Goal: Task Accomplishment & Management: Complete application form

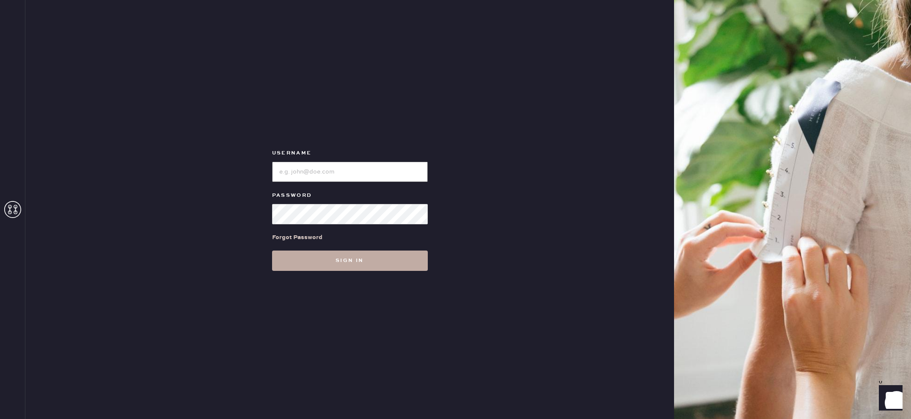
type input "reformationlajolla"
click at [356, 259] on button "Sign in" at bounding box center [350, 261] width 156 height 20
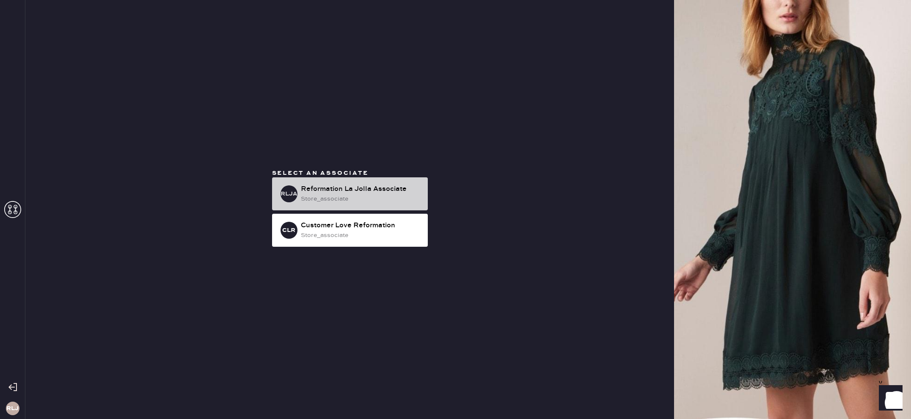
click at [343, 196] on div "store_associate" at bounding box center [361, 198] width 120 height 9
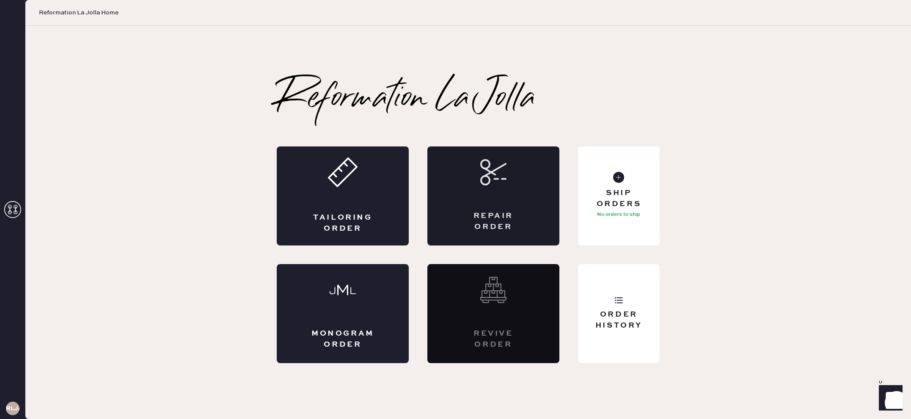
click at [486, 226] on div "Repair Order" at bounding box center [493, 221] width 64 height 21
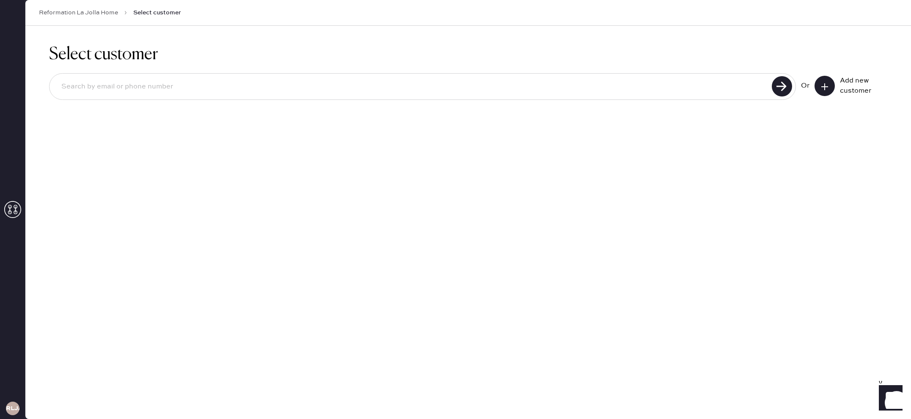
click at [468, 99] on div at bounding box center [422, 86] width 747 height 27
click at [469, 93] on input at bounding box center [412, 86] width 715 height 19
type input "9492304058"
click at [788, 84] on use at bounding box center [782, 86] width 20 height 20
click at [108, 89] on input "9492304058" at bounding box center [412, 86] width 715 height 19
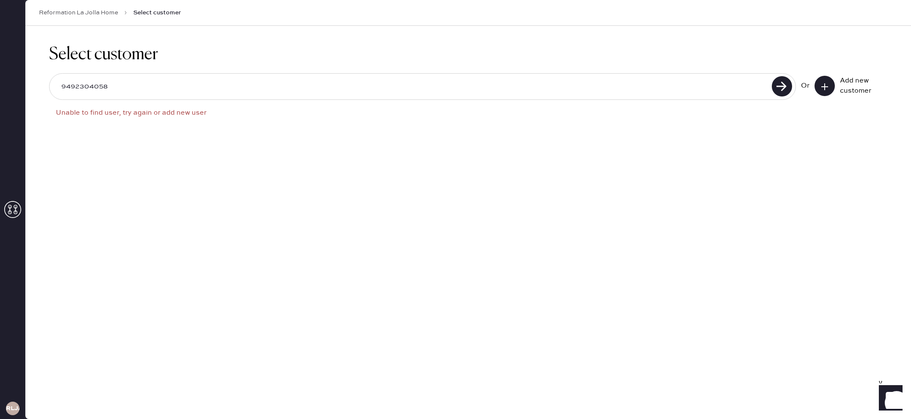
click at [108, 89] on input "9492304058" at bounding box center [412, 86] width 715 height 19
click at [828, 84] on icon at bounding box center [825, 87] width 8 height 8
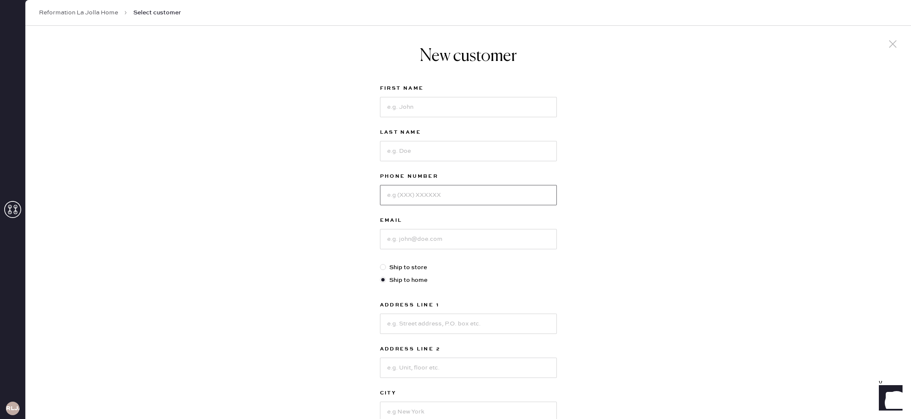
click at [446, 191] on input at bounding box center [468, 195] width 177 height 20
paste input "9492304058"
type input "9492304058"
click at [414, 102] on input at bounding box center [468, 107] width 177 height 20
type input "Aryana"
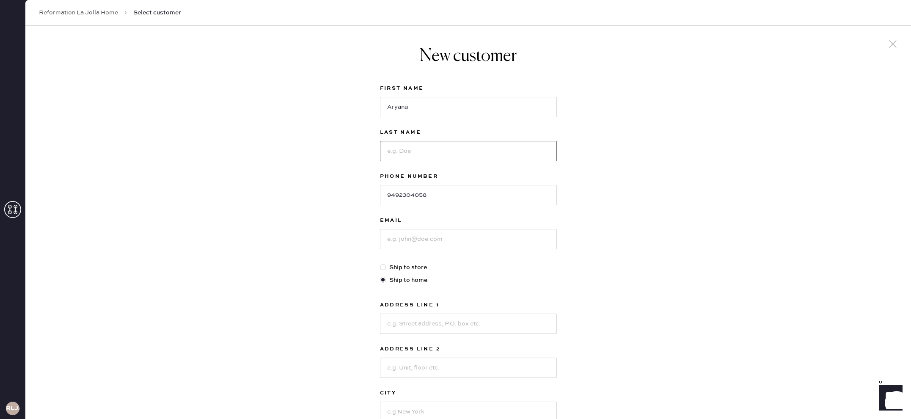
click at [411, 148] on input at bounding box center [468, 151] width 177 height 20
type input "Noorlan"
click at [403, 233] on input at bounding box center [468, 239] width 177 height 20
drag, startPoint x: 423, startPoint y: 241, endPoint x: 431, endPoint y: 247, distance: 10.0
click at [423, 241] on input "aryananoorlan" at bounding box center [468, 239] width 177 height 20
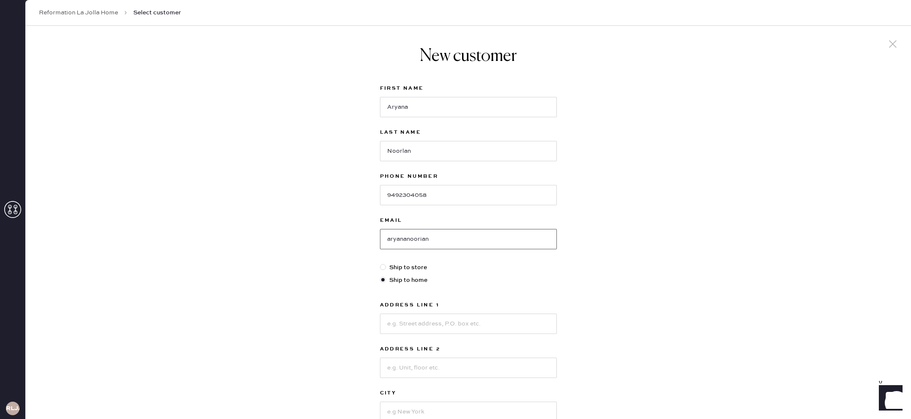
type input "aryananoorian"
drag, startPoint x: 403, startPoint y: 150, endPoint x: 412, endPoint y: 160, distance: 13.5
click at [403, 150] on input "Noorlan" at bounding box center [468, 151] width 177 height 20
type input "Noorian"
click at [430, 317] on input at bounding box center [468, 324] width 177 height 20
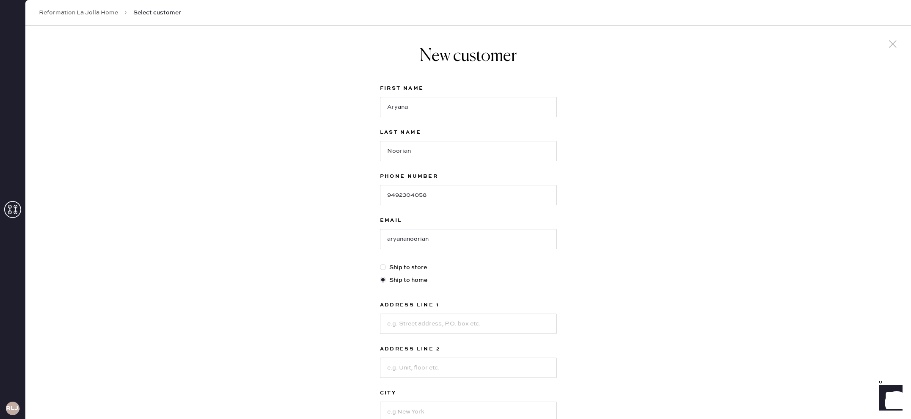
click at [649, 295] on div "New customer First Name Aryana Last Name [PERSON_NAME] Phone Number [PHONE_NUMB…" at bounding box center [468, 288] width 886 height 525
click at [464, 240] on input "aryananoorian" at bounding box center [468, 239] width 177 height 20
type input "[EMAIL_ADDRESS][DOMAIN_NAME]"
click at [449, 325] on input at bounding box center [468, 324] width 177 height 20
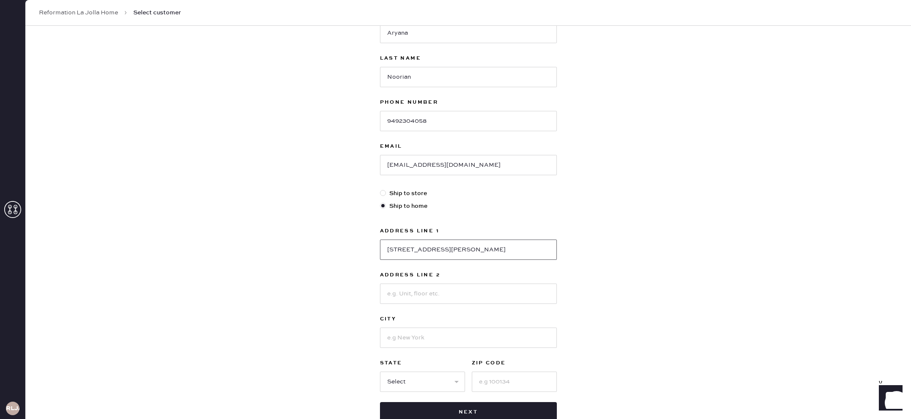
scroll to position [81, 0]
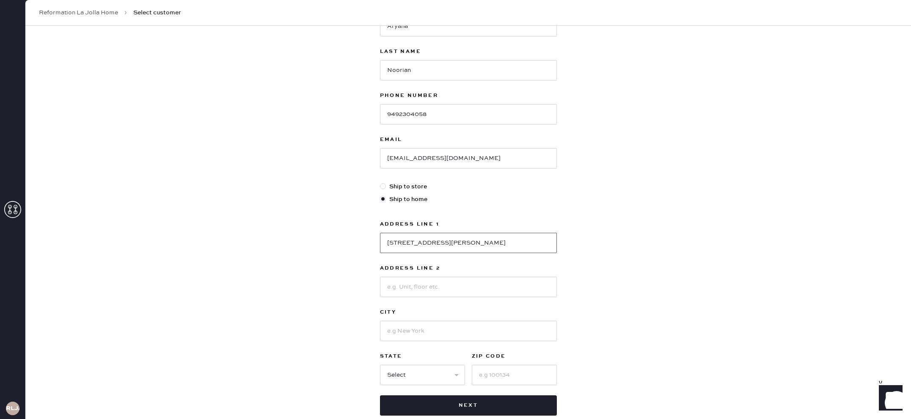
type input "[STREET_ADDRESS][PERSON_NAME]"
click at [404, 331] on input at bounding box center [468, 331] width 177 height 20
type input "[GEOGRAPHIC_DATA]"
click at [397, 375] on select "Select AK AL AR AZ CA CO CT [GEOGRAPHIC_DATA] DE FL [GEOGRAPHIC_DATA] HI [GEOGR…" at bounding box center [422, 375] width 85 height 20
select select "CA"
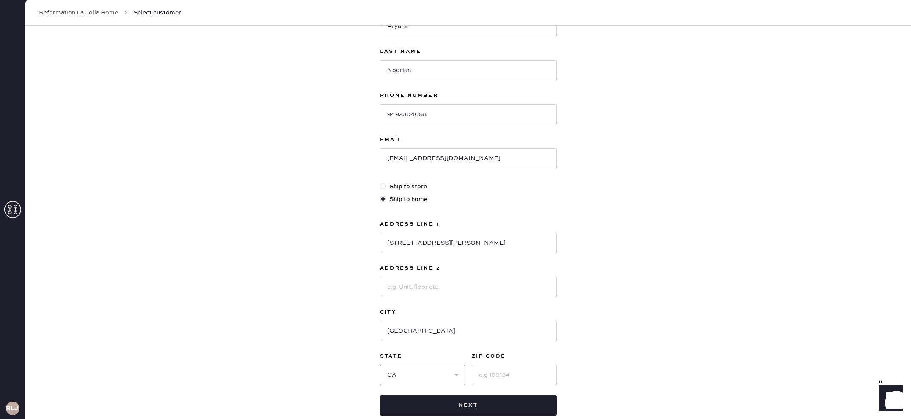
click at [380, 365] on select "Select AK AL AR AZ CA CO CT [GEOGRAPHIC_DATA] DE FL [GEOGRAPHIC_DATA] HI [GEOGR…" at bounding box center [422, 375] width 85 height 20
click at [494, 373] on input at bounding box center [514, 375] width 85 height 20
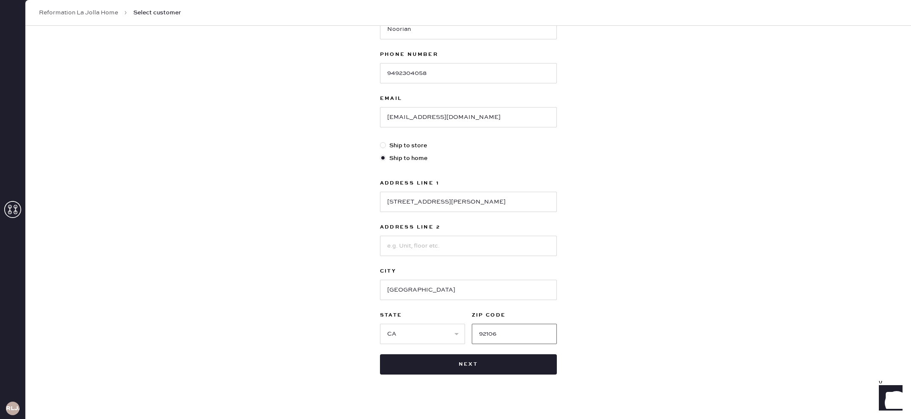
scroll to position [117, 0]
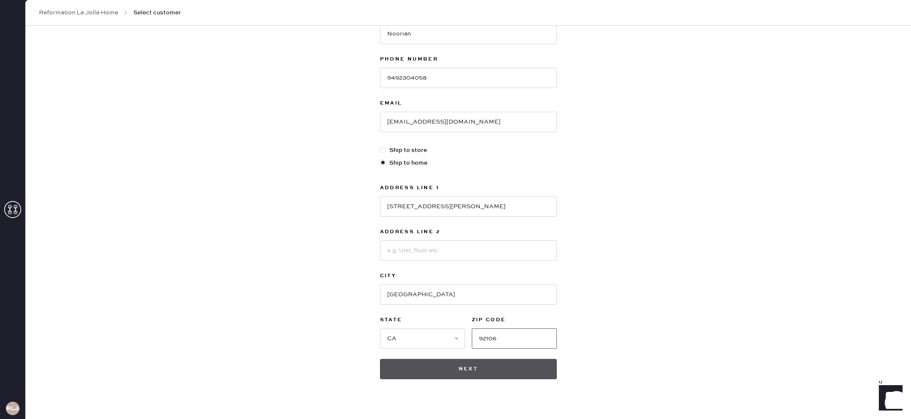
type input "92106"
click at [452, 369] on button "Next" at bounding box center [468, 369] width 177 height 20
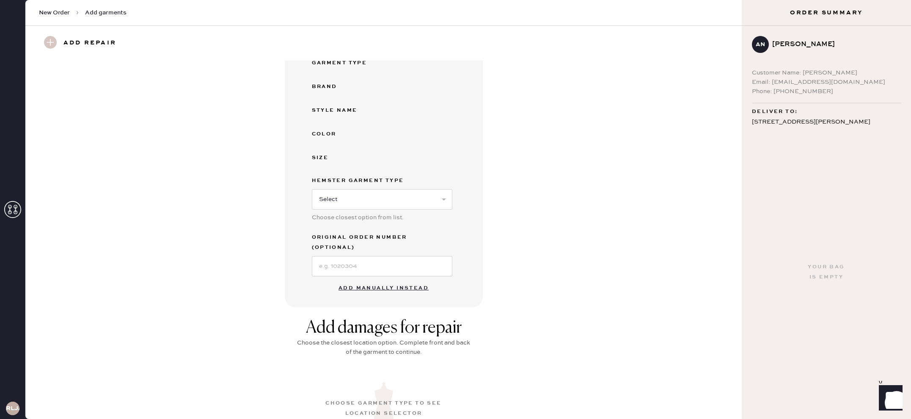
scroll to position [100, 0]
click at [381, 279] on button "Add manually instead" at bounding box center [384, 287] width 100 height 17
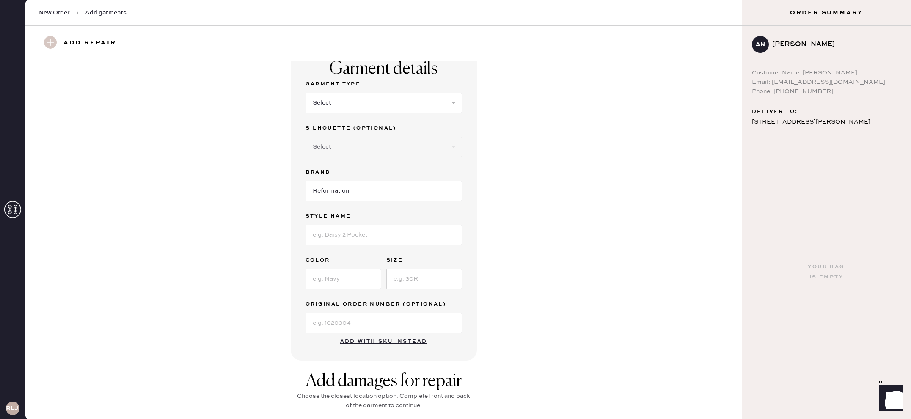
scroll to position [0, 0]
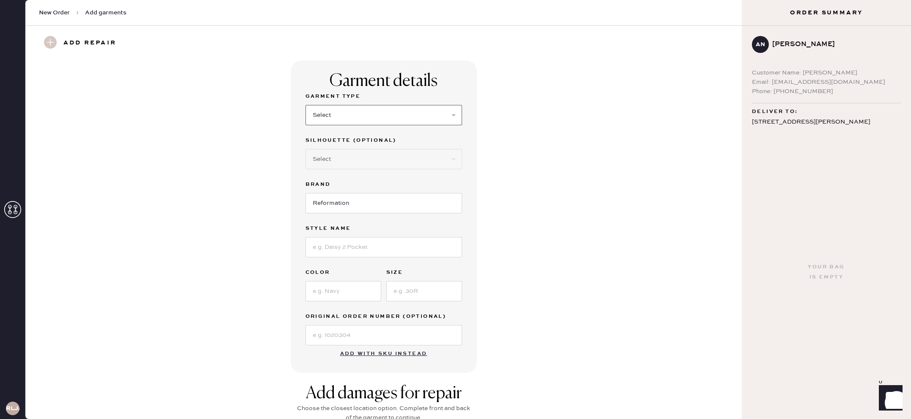
click at [348, 112] on select "Select Basic Skirt Jeans Leggings Pants Shorts Basic Sleeved Dress Basic Sleeve…" at bounding box center [384, 115] width 157 height 20
select select "6"
click at [306, 105] on select "Select Basic Skirt Jeans Leggings Pants Shorts Basic Sleeved Dress Basic Sleeve…" at bounding box center [384, 115] width 157 height 20
click at [361, 257] on div "Garment Type Select Basic Skirt Jeans Leggings Pants Shorts Basic Sleeved Dress…" at bounding box center [384, 218] width 157 height 254
click at [367, 251] on input at bounding box center [384, 247] width 157 height 20
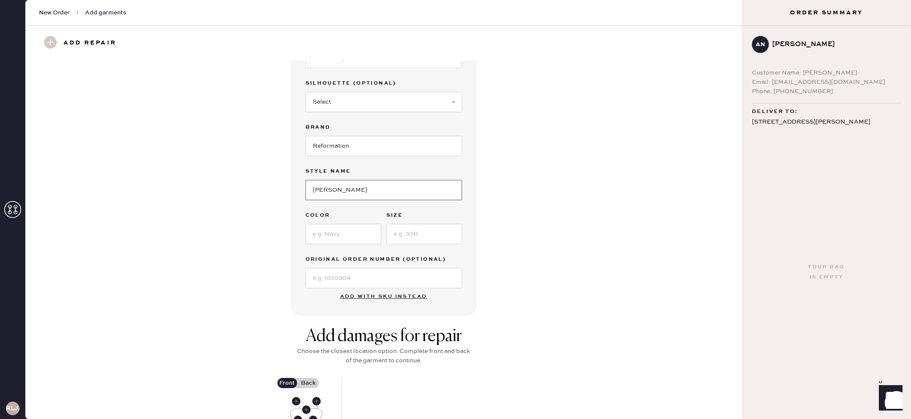
scroll to position [62, 0]
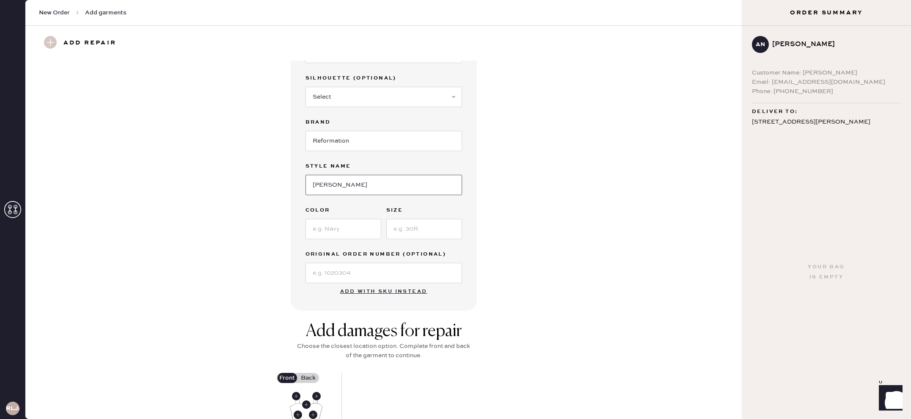
type input "[PERSON_NAME]"
click at [325, 224] on input at bounding box center [344, 229] width 76 height 20
type input "Larskpur"
click at [442, 234] on input at bounding box center [424, 229] width 76 height 20
type input "2"
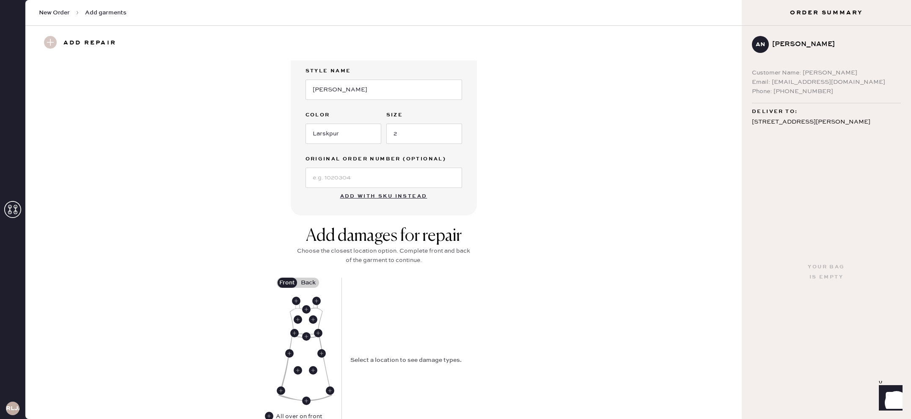
scroll to position [171, 0]
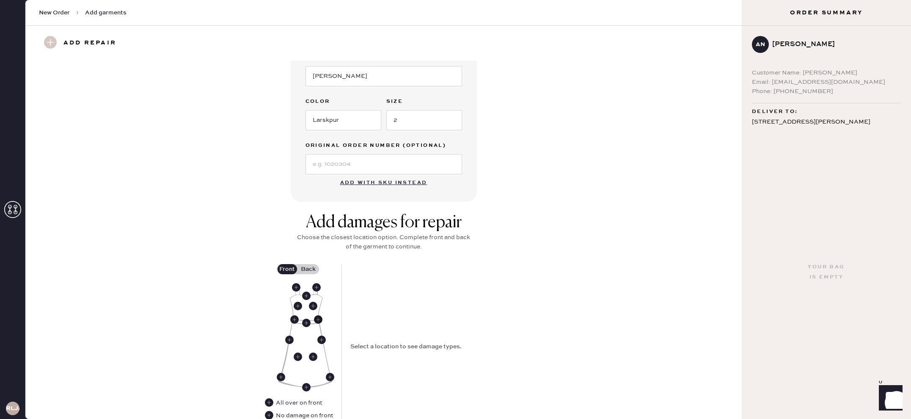
click at [318, 318] on use at bounding box center [318, 319] width 8 height 8
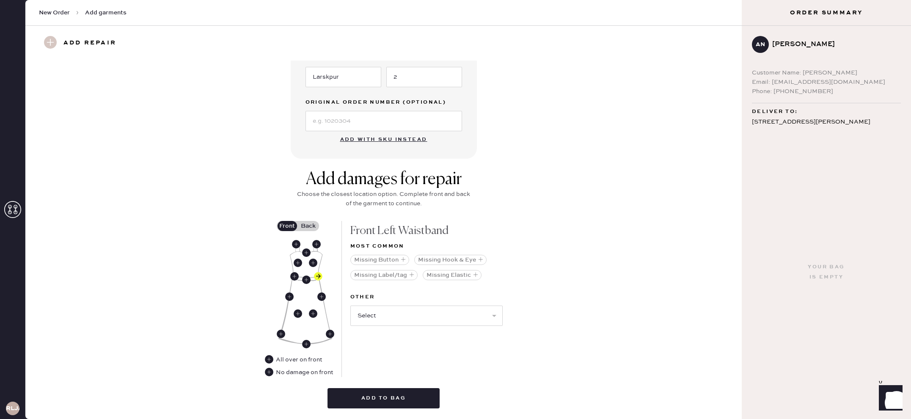
scroll to position [213, 0]
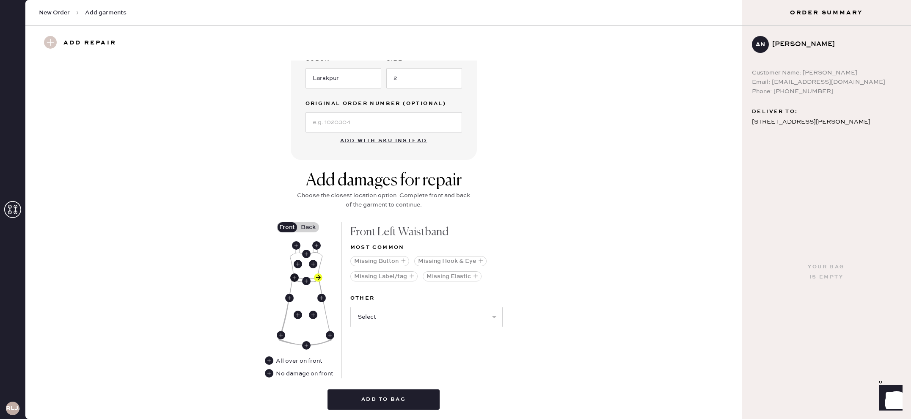
click at [292, 277] on use at bounding box center [294, 277] width 8 height 8
click at [409, 317] on select "Select Broken / Ripped Hem Broken Beads Broken Belt Loop Broken Button Broken C…" at bounding box center [426, 318] width 152 height 20
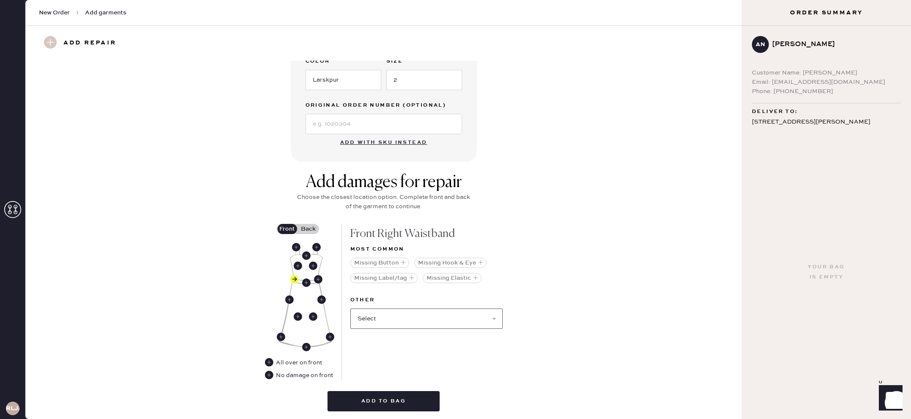
select select "2034"
click at [350, 309] on select "Select Broken / Ripped Hem Broken Beads Broken Belt Loop Broken Button Broken C…" at bounding box center [426, 319] width 152 height 20
select select
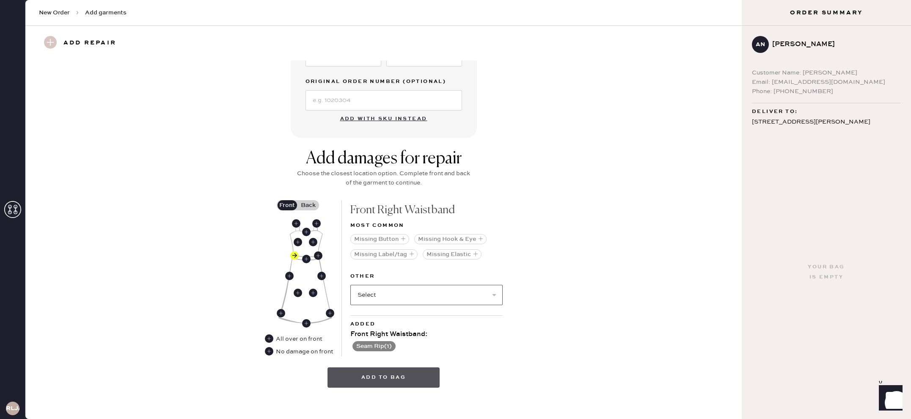
scroll to position [240, 0]
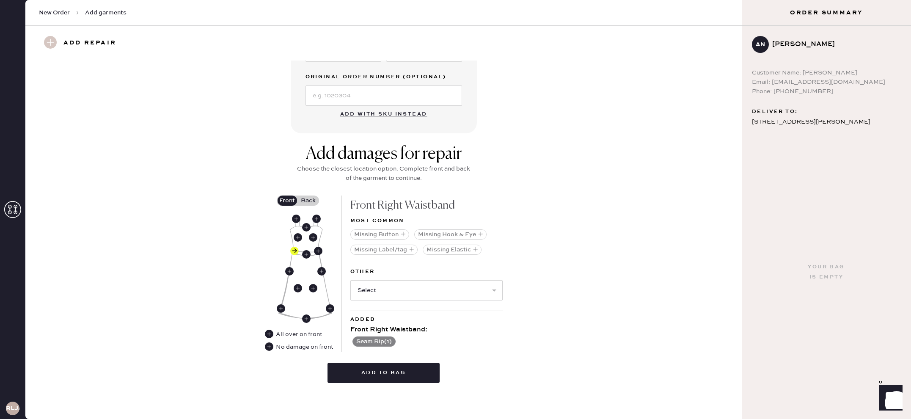
click at [313, 201] on label "Back" at bounding box center [308, 201] width 21 height 10
click at [309, 201] on input "Back" at bounding box center [309, 201] width 0 height 0
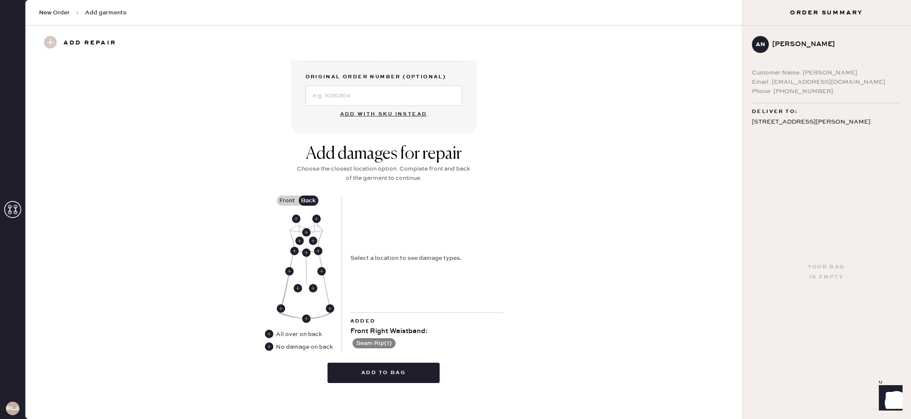
click at [292, 347] on div "No damage on back" at bounding box center [304, 346] width 57 height 9
click at [271, 348] on use at bounding box center [269, 346] width 8 height 8
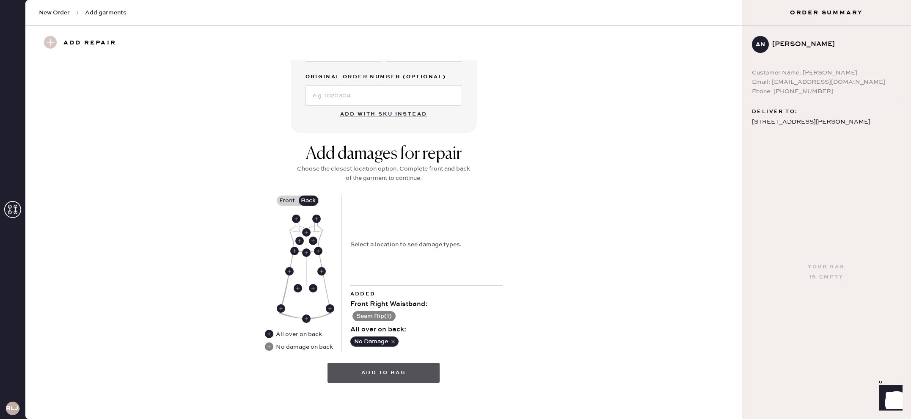
click at [370, 372] on button "Add to bag" at bounding box center [384, 373] width 112 height 20
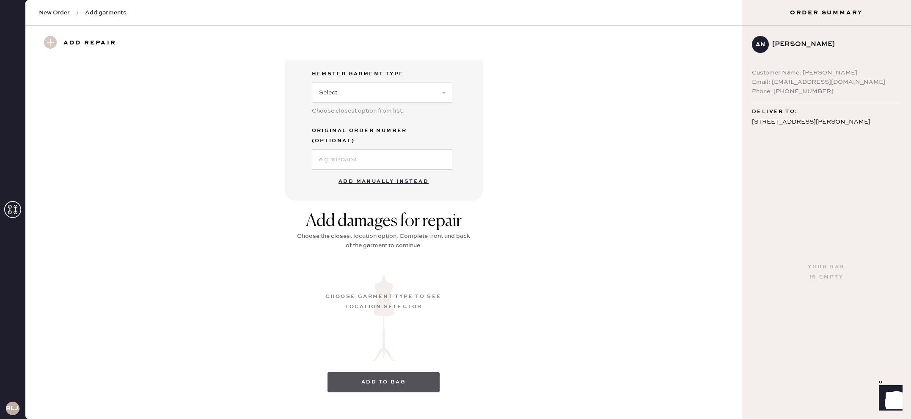
scroll to position [0, 0]
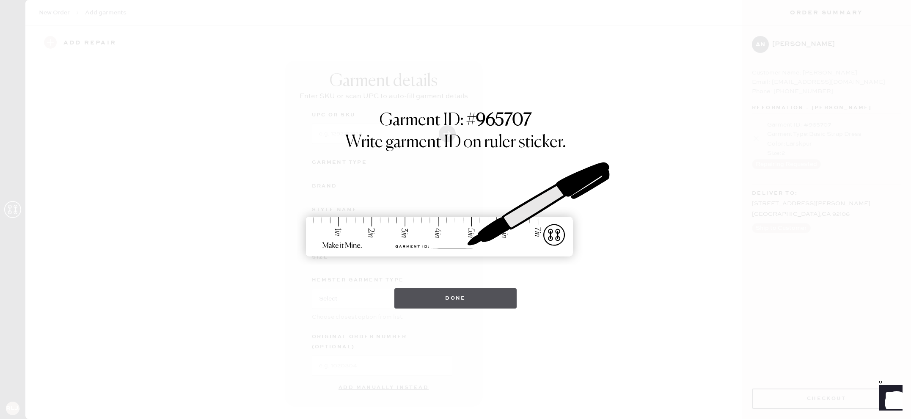
click at [472, 303] on button "Done" at bounding box center [456, 298] width 122 height 20
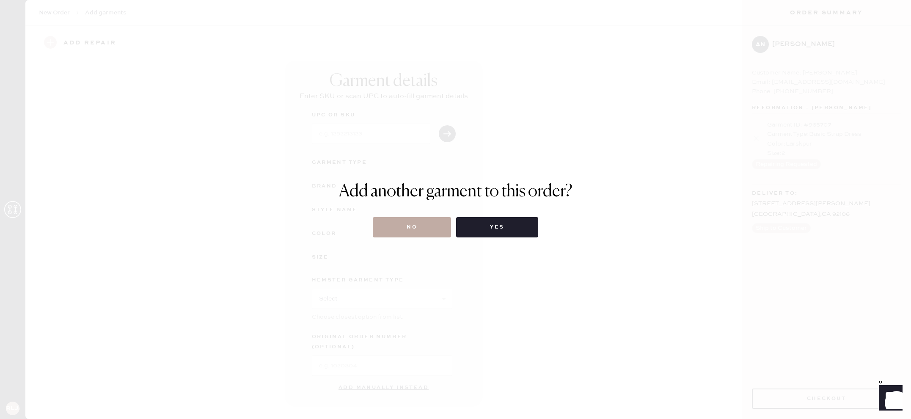
click at [417, 232] on button "No" at bounding box center [412, 227] width 78 height 20
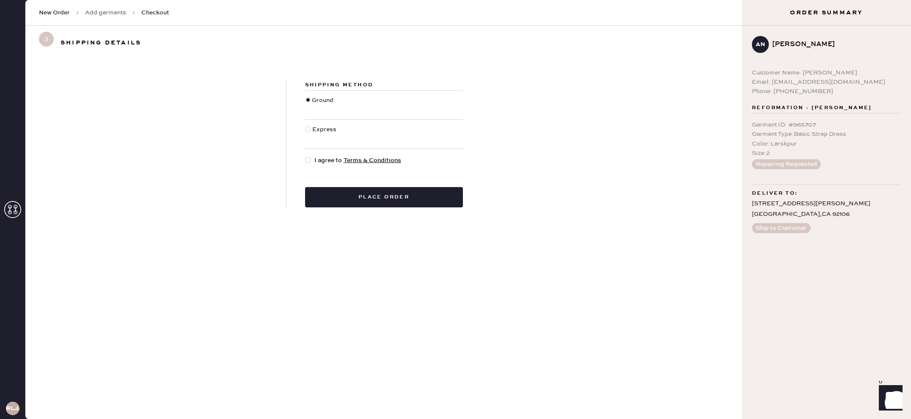
click at [312, 164] on div at bounding box center [309, 160] width 9 height 9
click at [306, 156] on input "I agree to Terms & Conditions" at bounding box center [305, 156] width 0 height 0
checkbox input "true"
click at [358, 207] on button "Place order" at bounding box center [384, 197] width 158 height 20
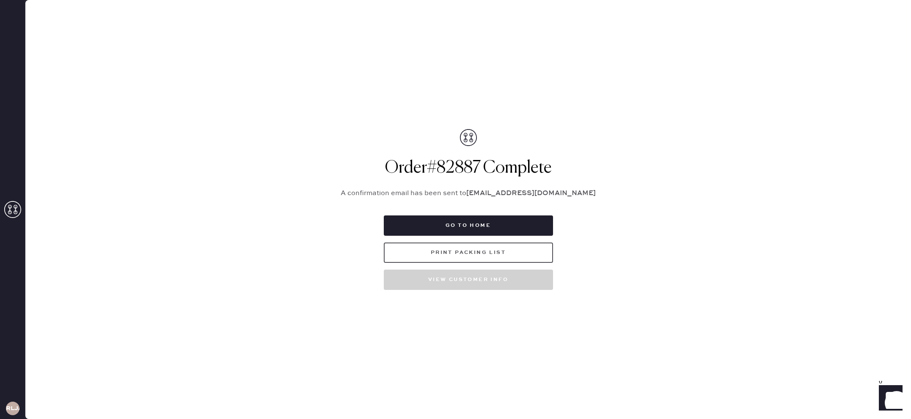
click at [473, 251] on button "Print Packing List" at bounding box center [468, 253] width 169 height 20
click at [468, 255] on button "Print Packing List" at bounding box center [468, 253] width 169 height 20
click at [6, 213] on icon at bounding box center [12, 209] width 17 height 17
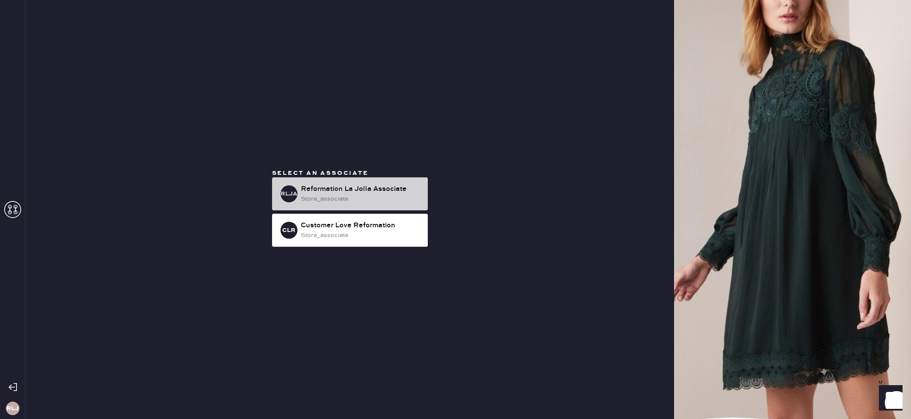
click at [353, 195] on div "store_associate" at bounding box center [361, 198] width 120 height 9
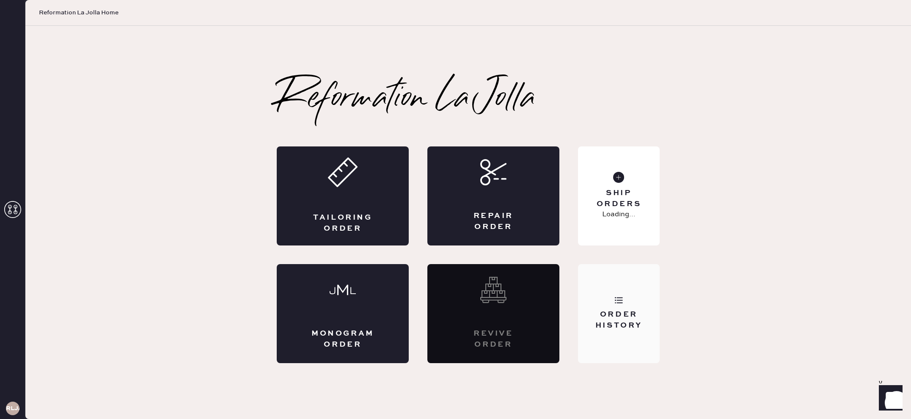
click at [637, 303] on div "Order History" at bounding box center [619, 313] width 82 height 99
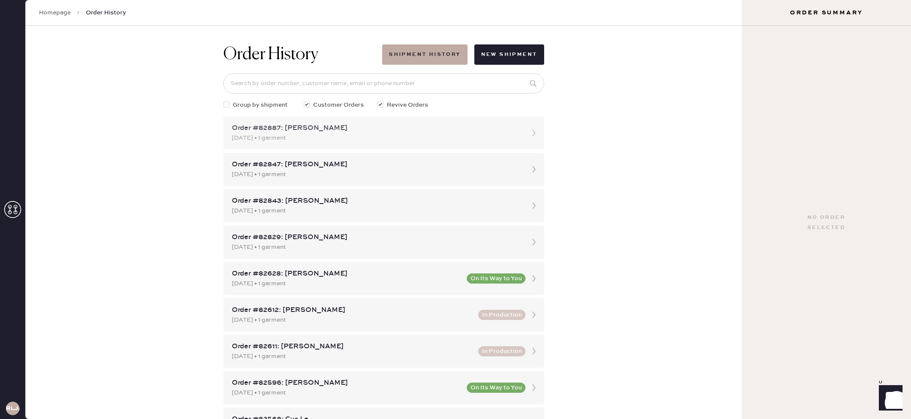
click at [346, 141] on div "[DATE] • 1 garment" at bounding box center [376, 137] width 289 height 9
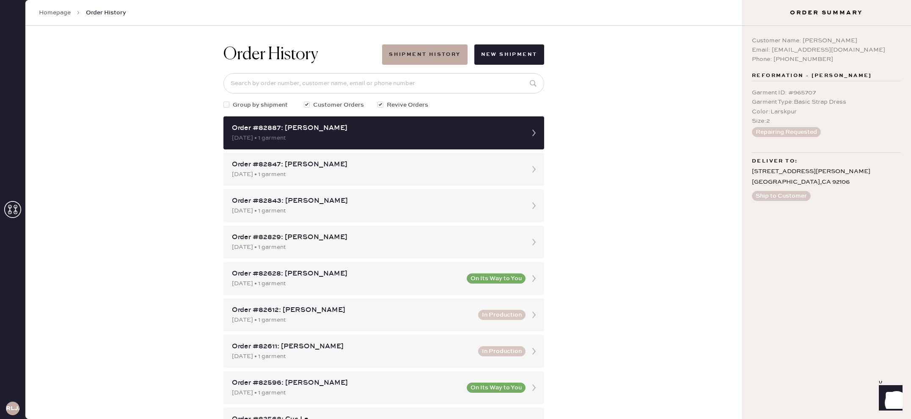
click at [18, 202] on icon at bounding box center [12, 209] width 17 height 17
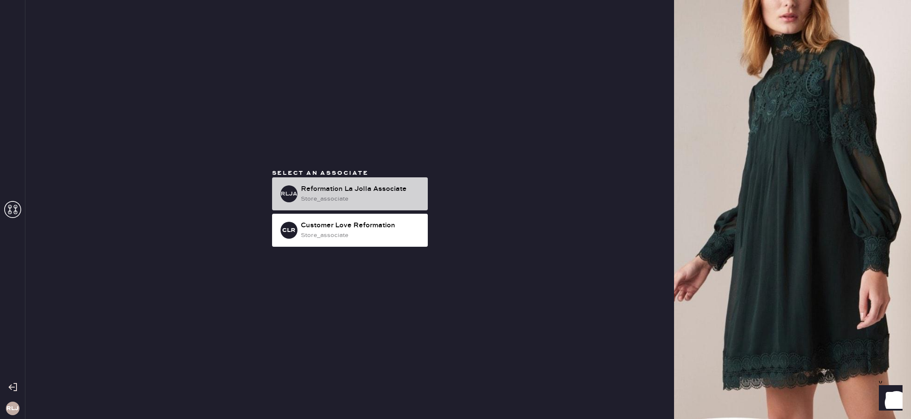
drag, startPoint x: 359, startPoint y: 185, endPoint x: 371, endPoint y: 191, distance: 13.5
click at [359, 186] on div "Reformation La Jolla Associate" at bounding box center [361, 189] width 120 height 10
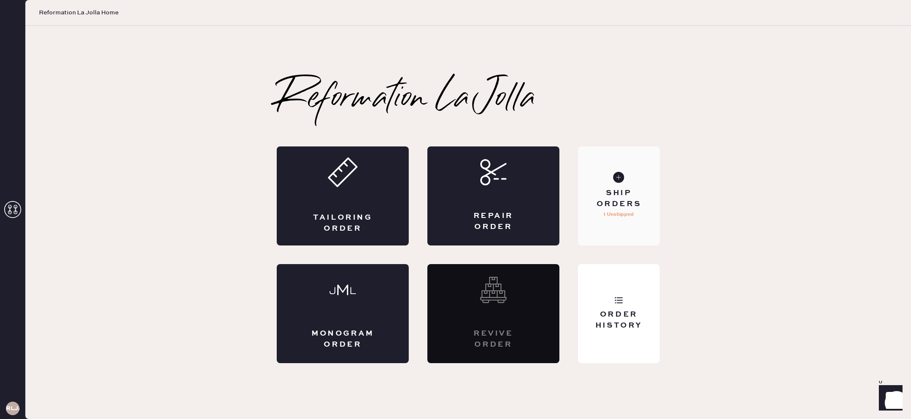
click at [626, 224] on div "Ship Orders 1 Unshipped" at bounding box center [619, 195] width 82 height 99
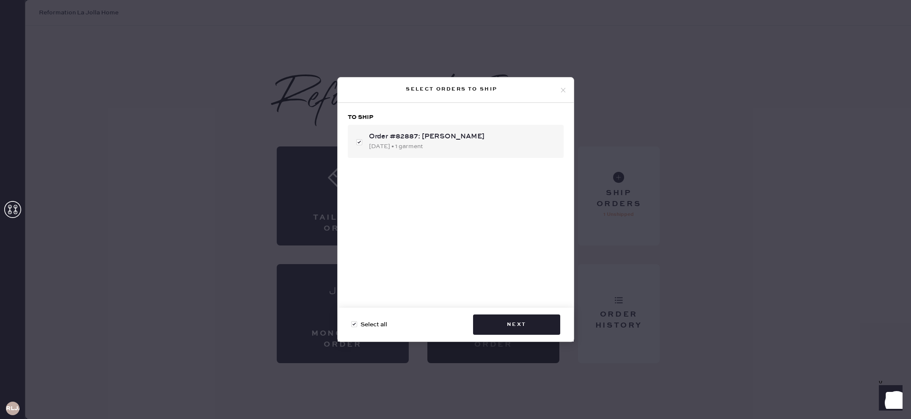
drag, startPoint x: 520, startPoint y: 341, endPoint x: 521, endPoint y: 323, distance: 18.2
click at [520, 340] on div "Select all Next" at bounding box center [456, 325] width 236 height 34
click at [521, 323] on button "Next" at bounding box center [516, 325] width 87 height 20
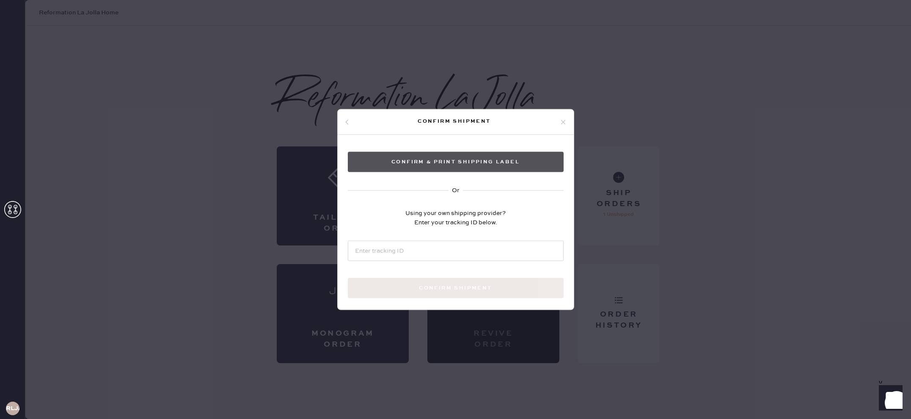
click at [463, 166] on button "Confirm & Print shipping label" at bounding box center [456, 162] width 216 height 20
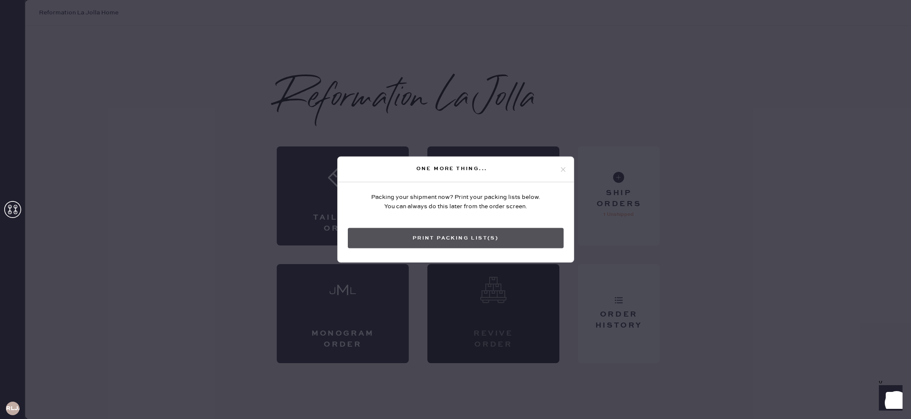
click at [507, 242] on button "Print Packing List(s)" at bounding box center [456, 238] width 216 height 20
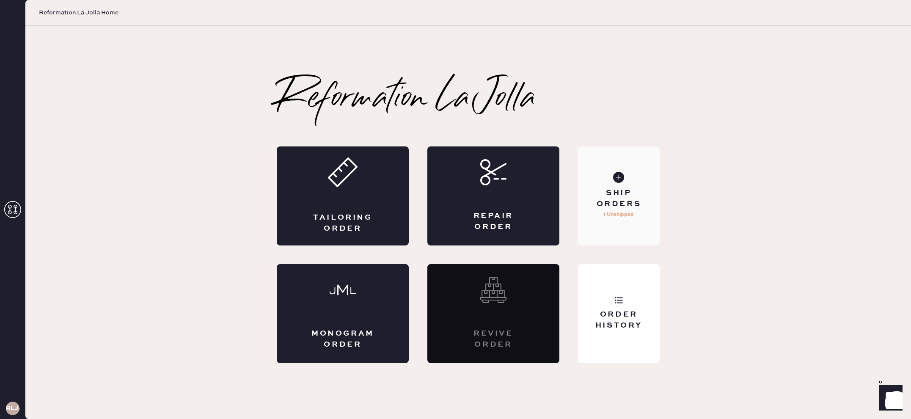
click at [634, 191] on div "Ship Orders" at bounding box center [619, 198] width 68 height 21
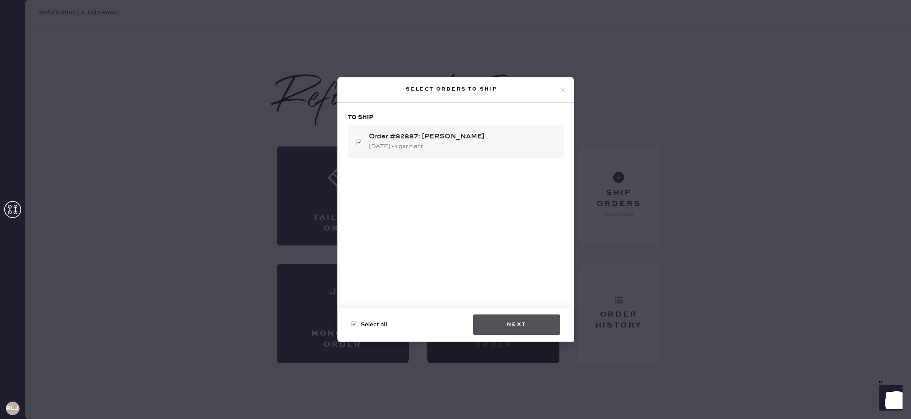
click at [541, 315] on button "Next" at bounding box center [516, 325] width 87 height 20
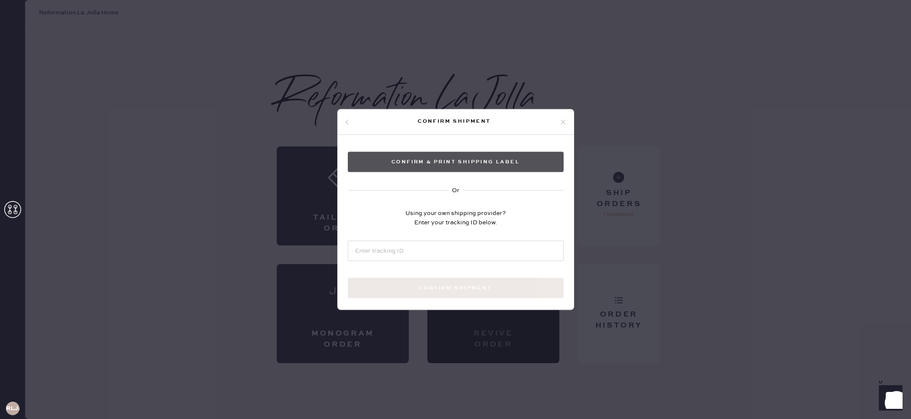
click at [508, 159] on button "Confirm & Print shipping label" at bounding box center [456, 162] width 216 height 20
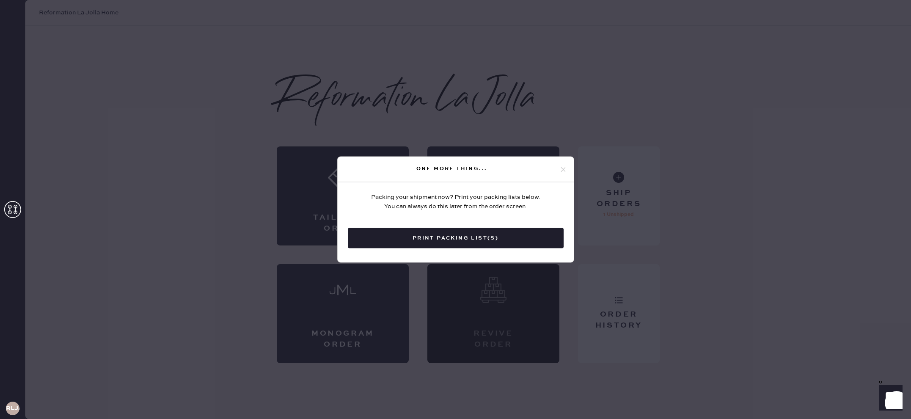
click at [566, 167] on icon at bounding box center [564, 170] width 8 height 8
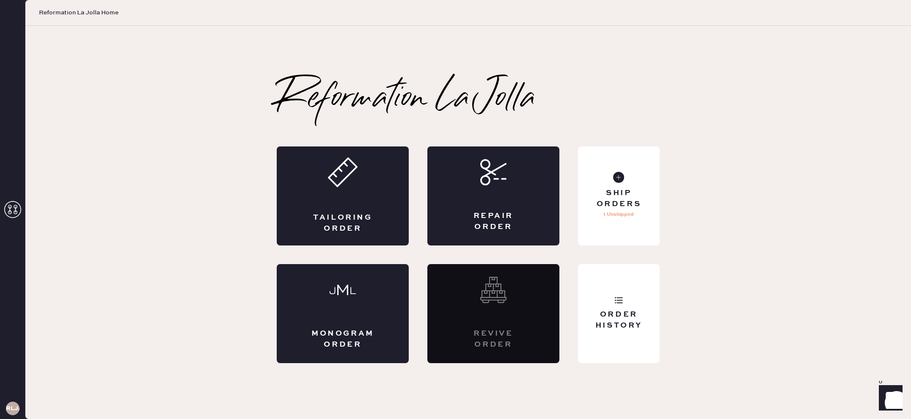
click at [670, 237] on div "Reformation La Jolla Packing slip Order # 82887 Customer information # 89179 [P…" at bounding box center [468, 222] width 417 height 281
click at [644, 226] on div "Ship Orders 1 Unshipped" at bounding box center [619, 195] width 82 height 99
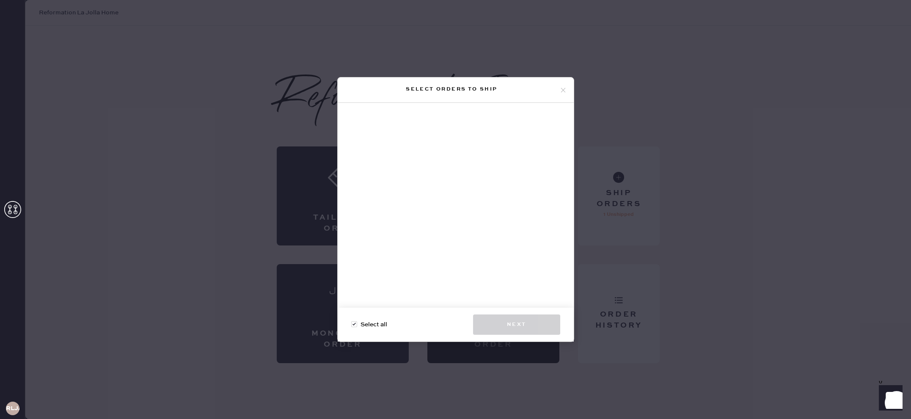
drag, startPoint x: 663, startPoint y: 224, endPoint x: 673, endPoint y: 317, distance: 93.2
click at [663, 224] on div "Select orders to ship Select all Next" at bounding box center [455, 209] width 911 height 419
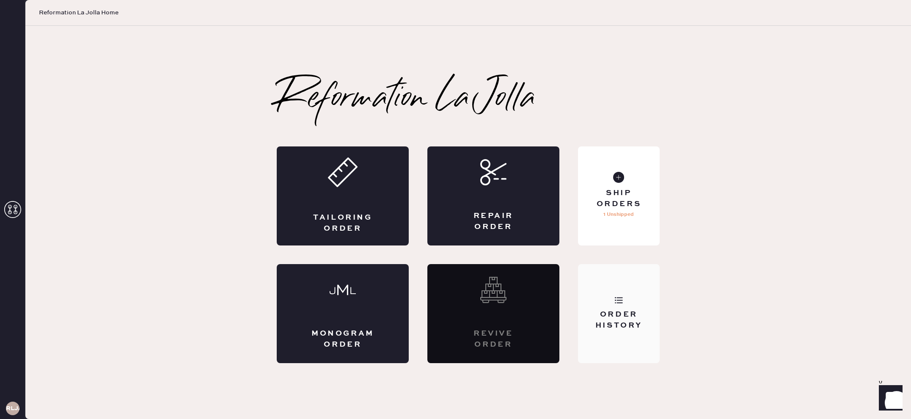
click at [644, 305] on div "Order History" at bounding box center [619, 313] width 82 height 99
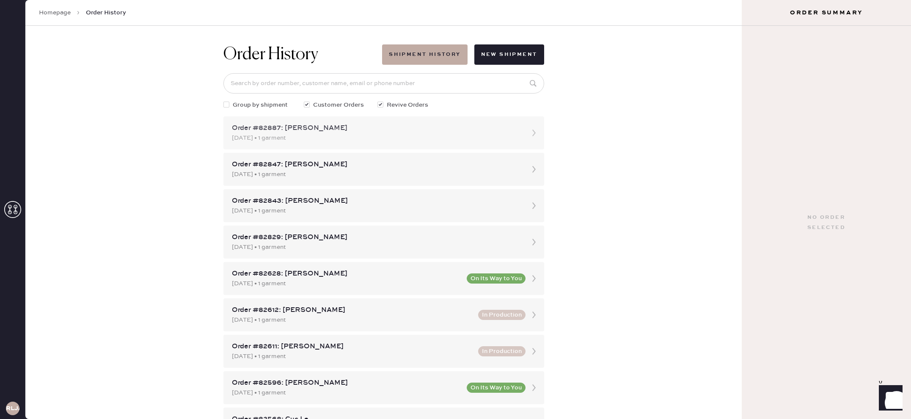
click at [388, 140] on div "[DATE] • 1 garment" at bounding box center [376, 137] width 289 height 9
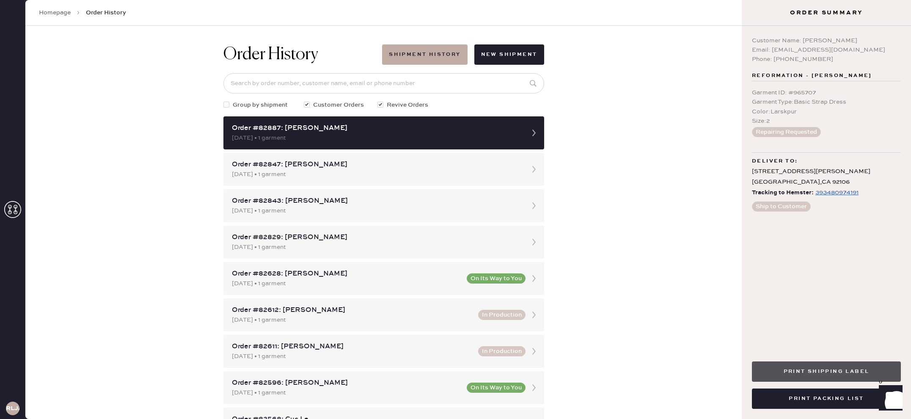
click at [815, 376] on button "Print Shipping Label" at bounding box center [826, 371] width 149 height 20
